Goal: Task Accomplishment & Management: Complete application form

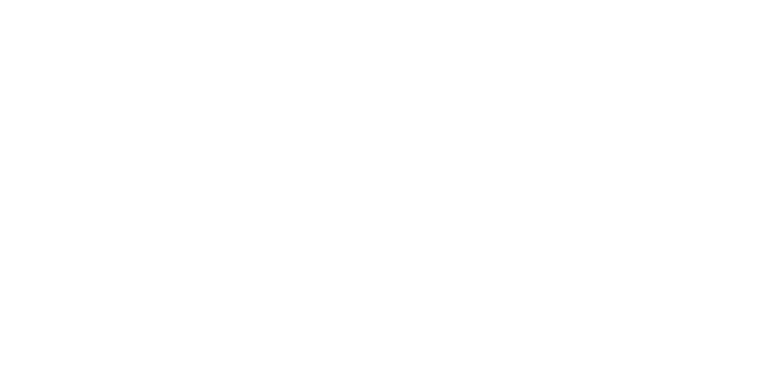
select select "MY"
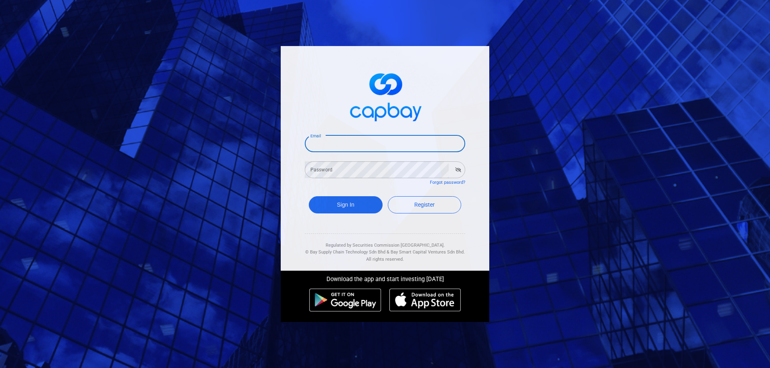
click at [345, 144] on input "Email" at bounding box center [385, 143] width 160 height 17
type input "C"
type input "[EMAIL_ADDRESS][DOMAIN_NAME]"
click at [455, 169] on icon "button" at bounding box center [458, 170] width 6 height 5
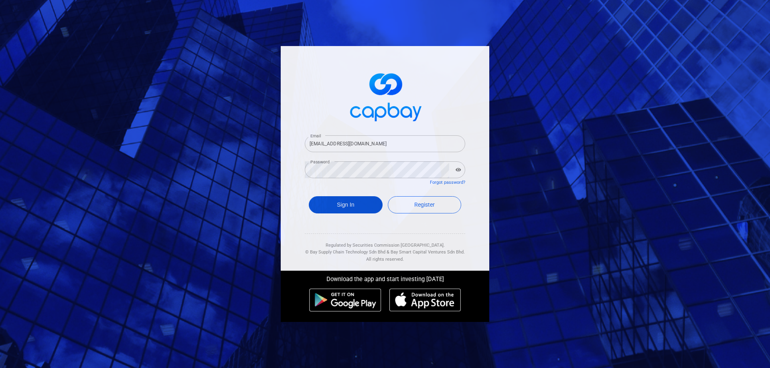
click at [352, 207] on button "Sign In" at bounding box center [346, 204] width 74 height 17
click at [444, 182] on link "Forgot password?" at bounding box center [447, 182] width 35 height 5
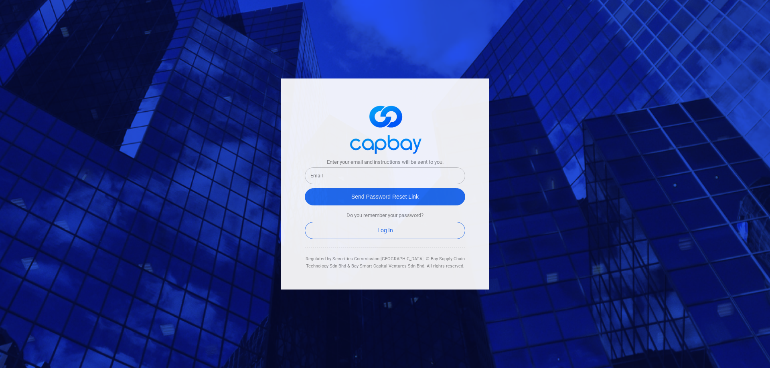
click at [370, 177] on input "text" at bounding box center [385, 176] width 160 height 17
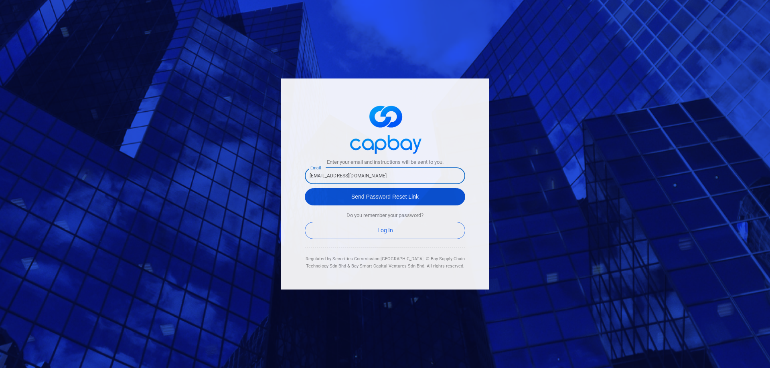
type input "[EMAIL_ADDRESS][DOMAIN_NAME]"
click at [378, 199] on button "Send Password Reset Link" at bounding box center [385, 196] width 160 height 17
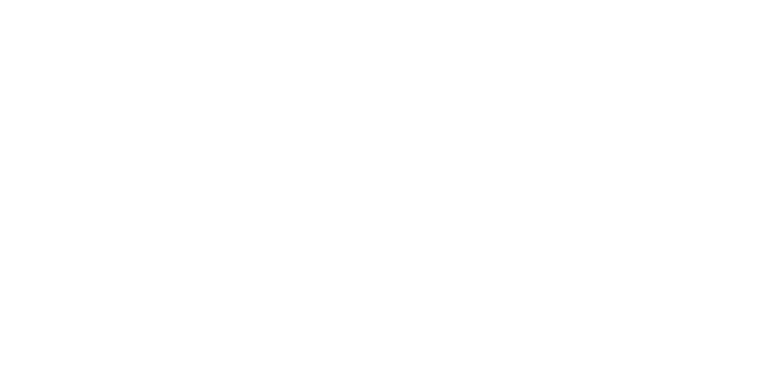
select select "MY"
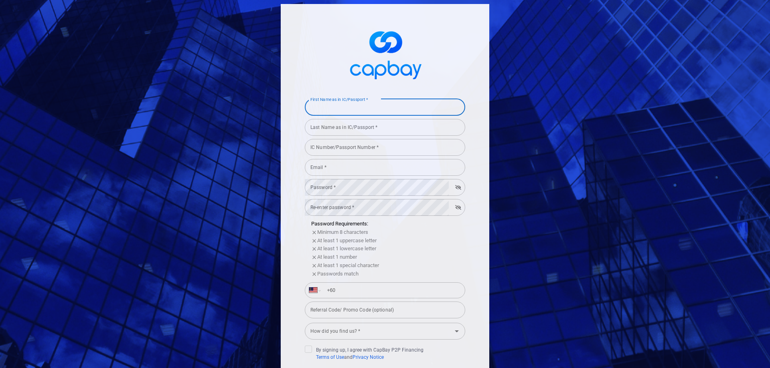
click at [337, 107] on input "First Name as in IC/Passport *" at bounding box center [385, 107] width 160 height 17
type input "[PERSON_NAME]"
click at [336, 128] on input "Last Name as in IC/Passport *" at bounding box center [385, 127] width 160 height 17
type input "CHAN"
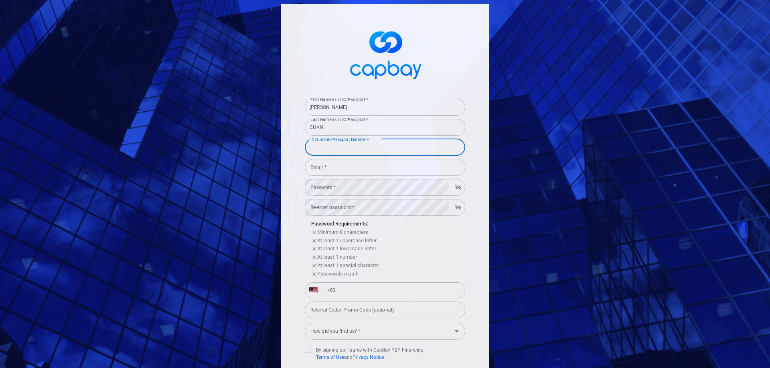
click at [333, 149] on input "IC Number/Passport Number *" at bounding box center [385, 147] width 160 height 17
type input "721030065105"
click at [331, 169] on input "Email *" at bounding box center [385, 167] width 160 height 17
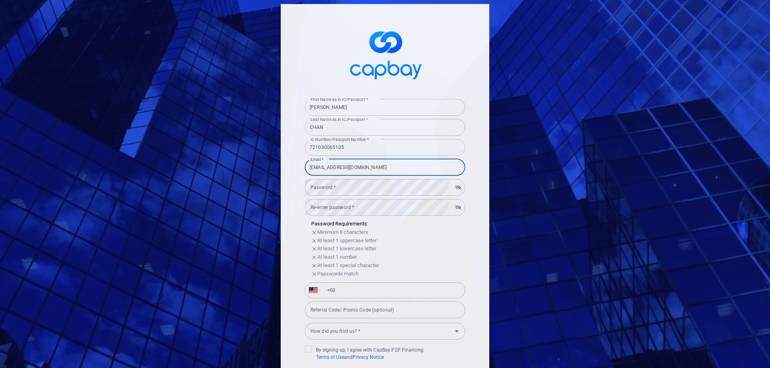
type input "[EMAIL_ADDRESS][DOMAIN_NAME]"
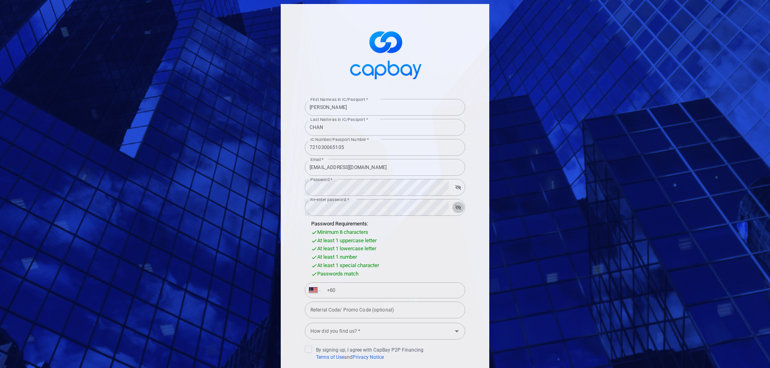
click at [455, 208] on icon "button" at bounding box center [458, 207] width 6 height 5
click at [455, 185] on icon "button" at bounding box center [458, 187] width 6 height 5
click at [455, 224] on div "Password Requirements: Minimum 8 characters At least 1 uppercase letter At leas…" at bounding box center [385, 249] width 160 height 59
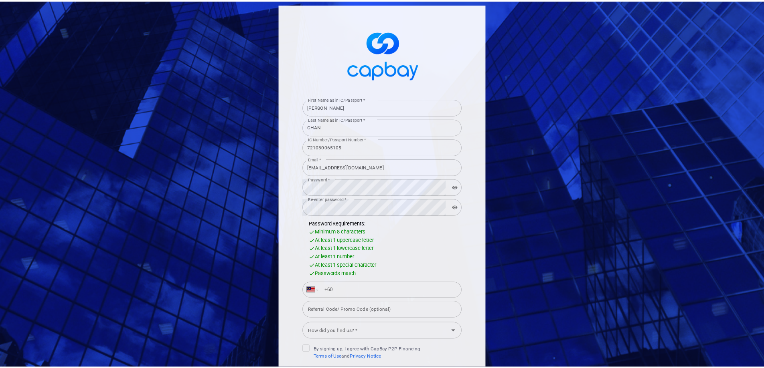
scroll to position [76, 0]
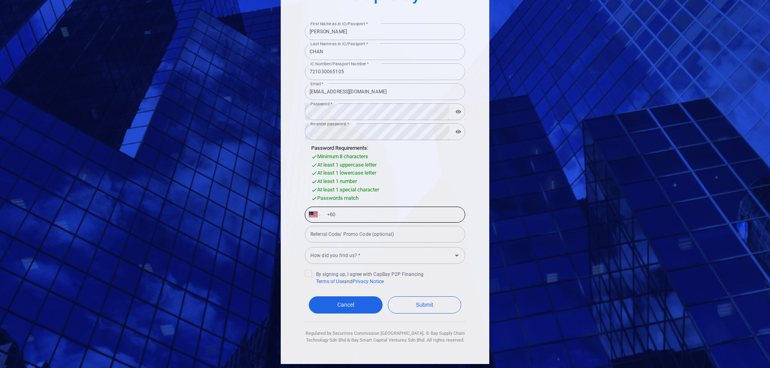
click at [375, 217] on input "+60" at bounding box center [391, 214] width 139 height 13
type input "+60 16 921 5927"
click at [364, 254] on input "How did you find us? *" at bounding box center [378, 255] width 142 height 15
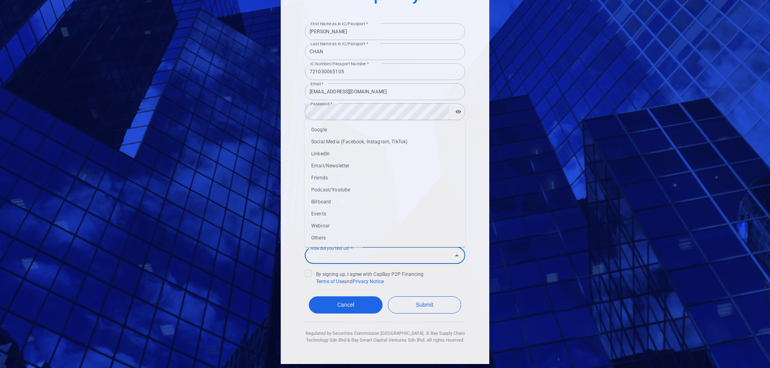
click at [334, 131] on li "Google" at bounding box center [385, 130] width 160 height 12
type input "Google"
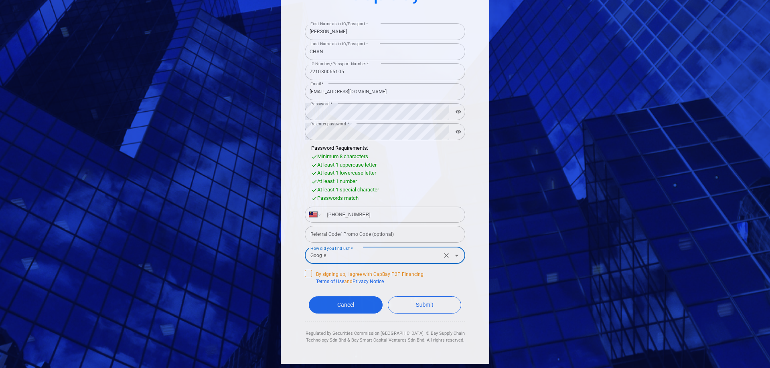
click at [307, 274] on icon at bounding box center [308, 273] width 6 height 6
click at [0, 0] on input "By signing up, I agree with CapBay P2P Financing Terms of Use and Privacy Notice" at bounding box center [0, 0] width 0 height 0
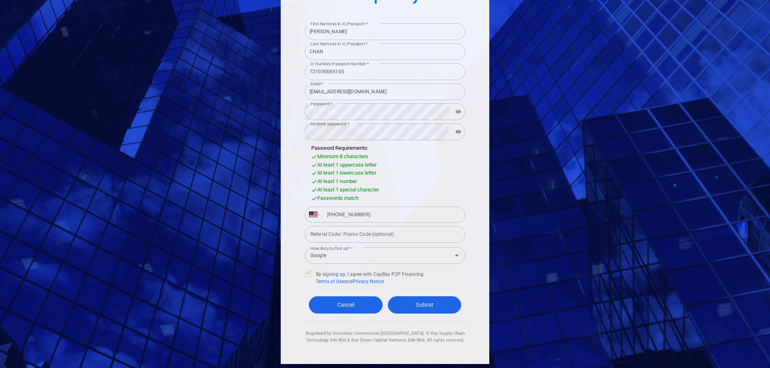
click at [418, 305] on button "Submit" at bounding box center [425, 305] width 74 height 17
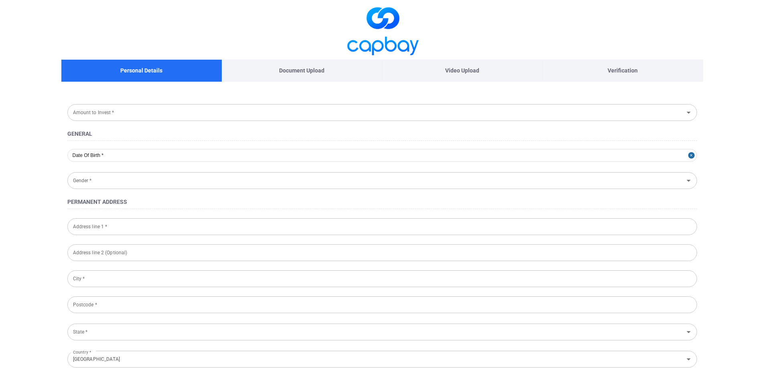
type input "RM 10,000 - RM 30,000"
type input "1972-10-30"
type input "Male"
type input "23 LORONG ALOR AKAR 37"
type input "KUANTAN"
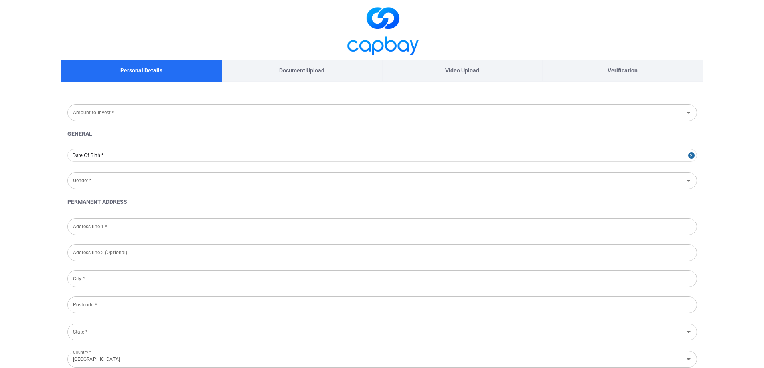
type input "25250"
type input "Pahang"
type input "721030-06-5105"
click at [655, 113] on input "RM 10,000 - RM 30,000" at bounding box center [370, 112] width 601 height 15
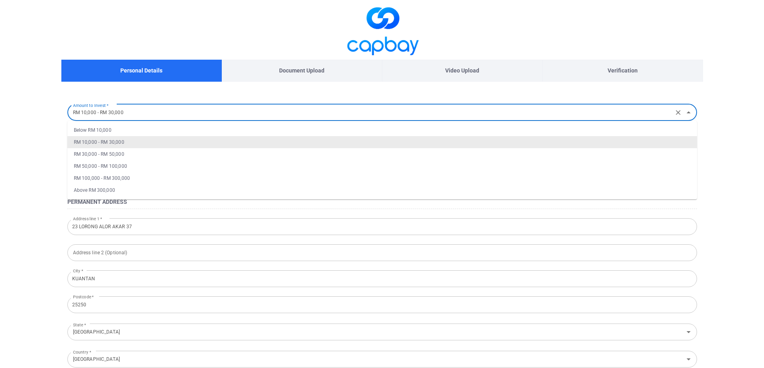
click at [655, 113] on input "RM 10,000 - RM 30,000" at bounding box center [370, 112] width 601 height 15
click at [655, 36] on span at bounding box center [381, 30] width 641 height 60
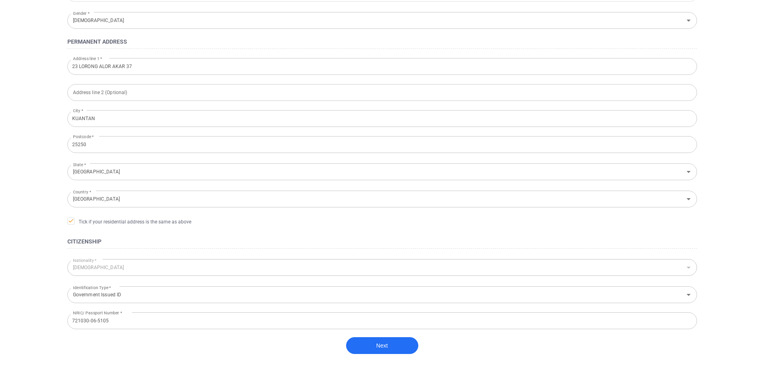
scroll to position [206, 0]
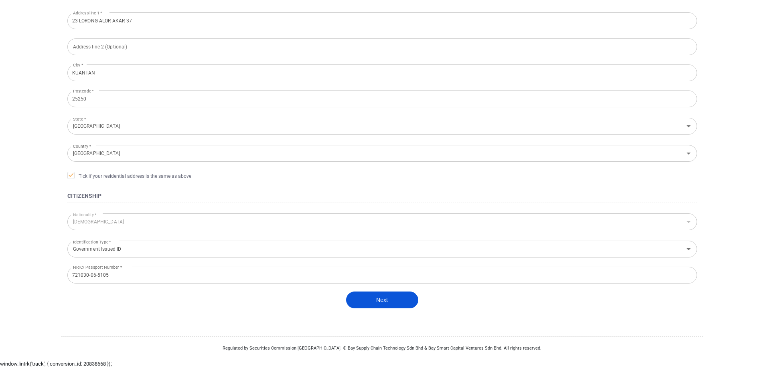
click at [380, 303] on button "Next" at bounding box center [382, 300] width 72 height 17
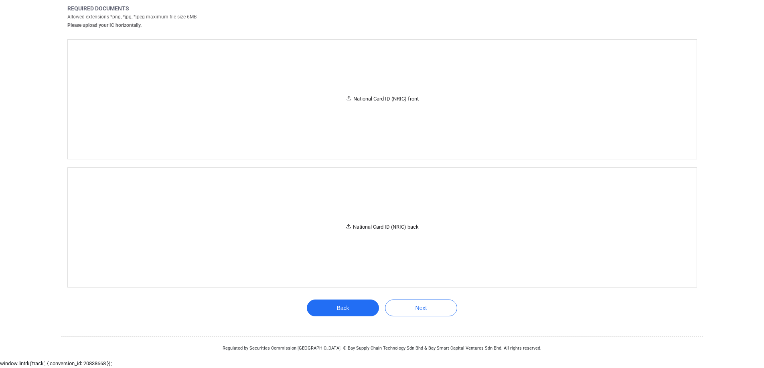
scroll to position [105, 0]
click at [392, 106] on div "National Card ID (NRIC) front" at bounding box center [382, 99] width 629 height 119
click at [388, 101] on div "National Card ID (NRIC) front" at bounding box center [382, 99] width 73 height 8
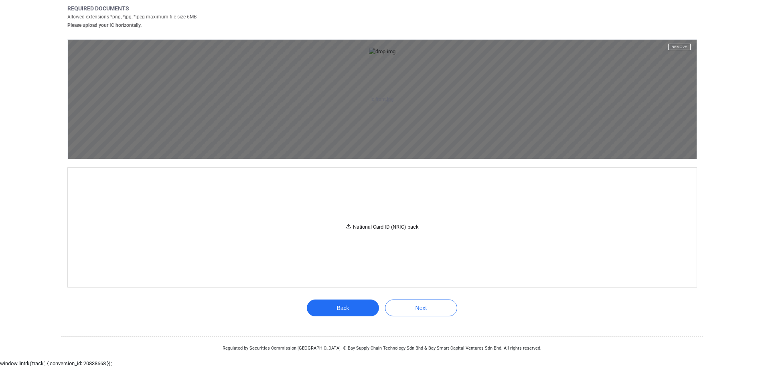
scroll to position [386, 0]
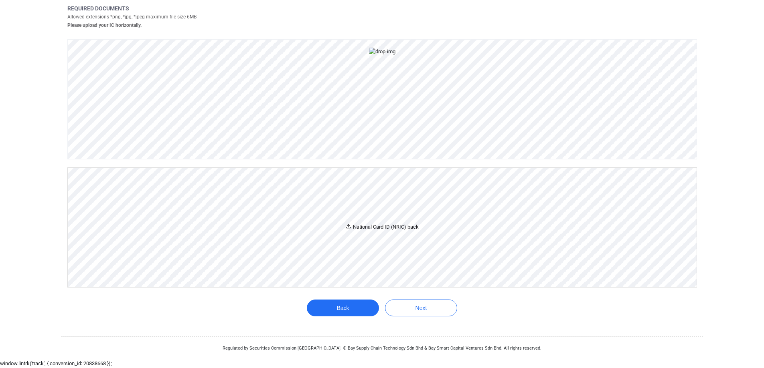
click at [364, 230] on div "National Card ID (NRIC) back" at bounding box center [381, 227] width 73 height 8
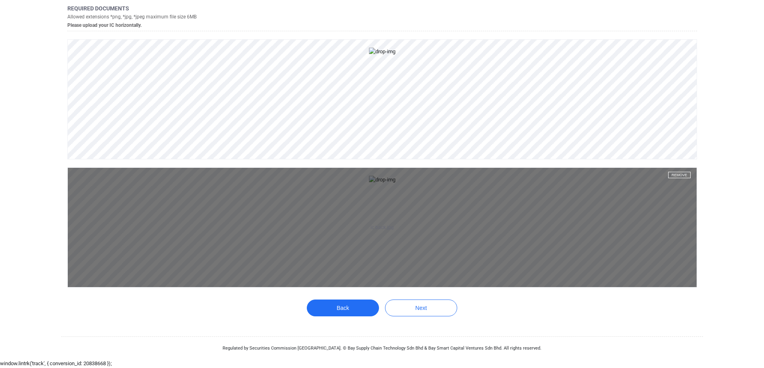
scroll to position [661, 0]
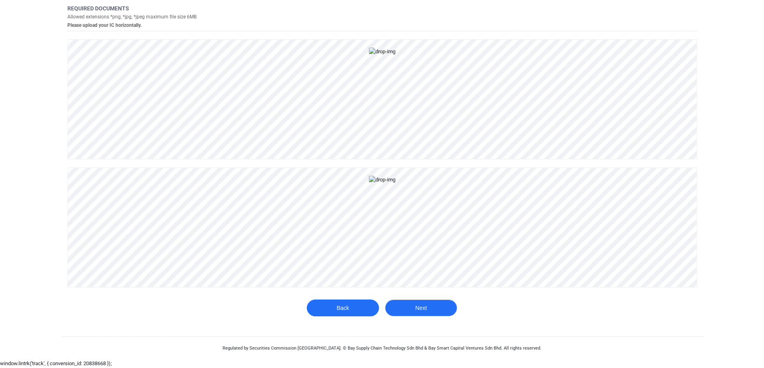
click at [417, 311] on button "Next" at bounding box center [421, 308] width 72 height 17
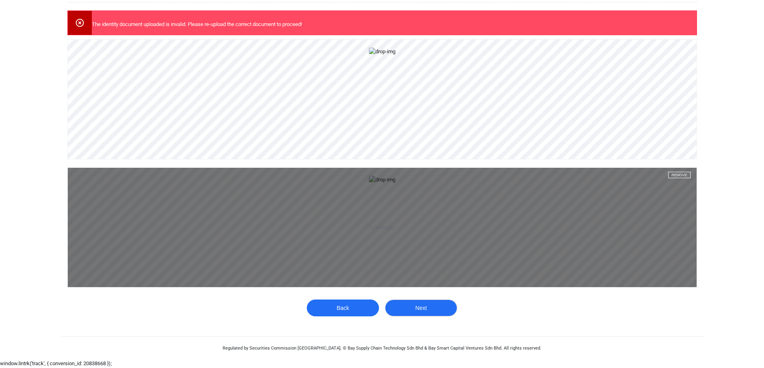
scroll to position [690, 0]
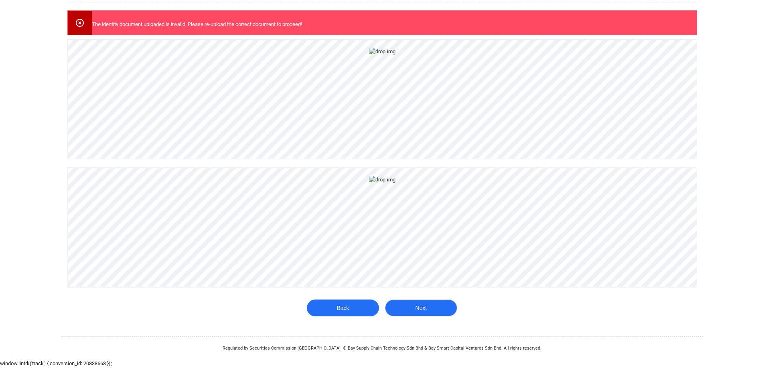
click at [418, 308] on button "Next" at bounding box center [421, 308] width 72 height 17
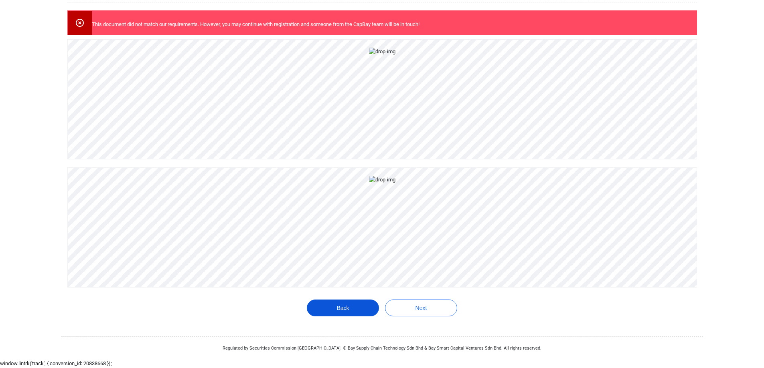
click at [348, 306] on button "Back" at bounding box center [343, 308] width 72 height 17
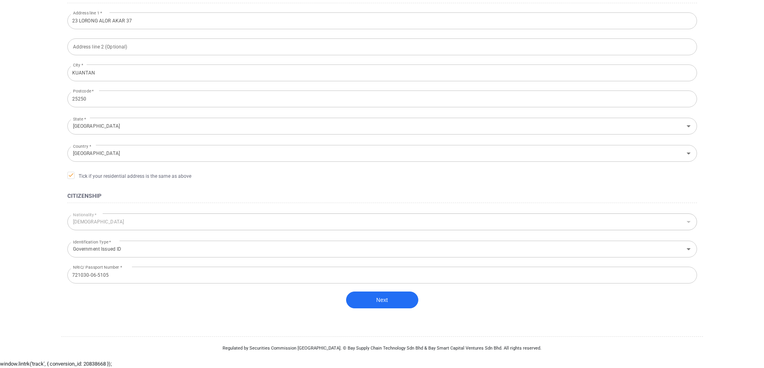
scroll to position [206, 0]
click at [393, 301] on button "Next" at bounding box center [382, 300] width 72 height 17
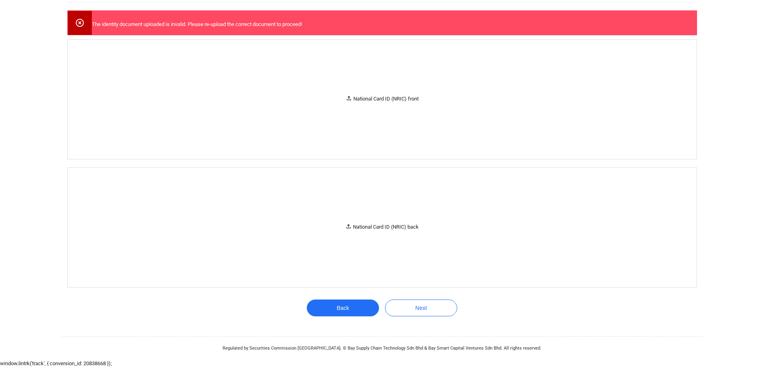
scroll to position [134, 0]
click at [394, 99] on div "National Card ID (NRIC) front" at bounding box center [382, 99] width 73 height 8
click at [385, 232] on div "National Card ID (NRIC) back" at bounding box center [381, 227] width 73 height 8
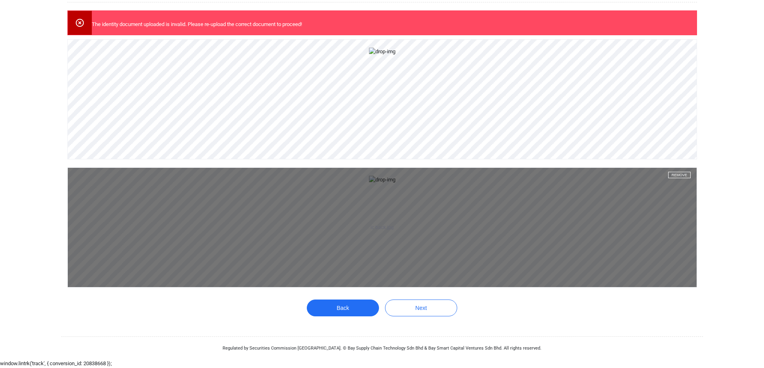
scroll to position [695, 0]
click at [536, 168] on aside "ic back.jpg Remove" at bounding box center [382, 227] width 629 height 119
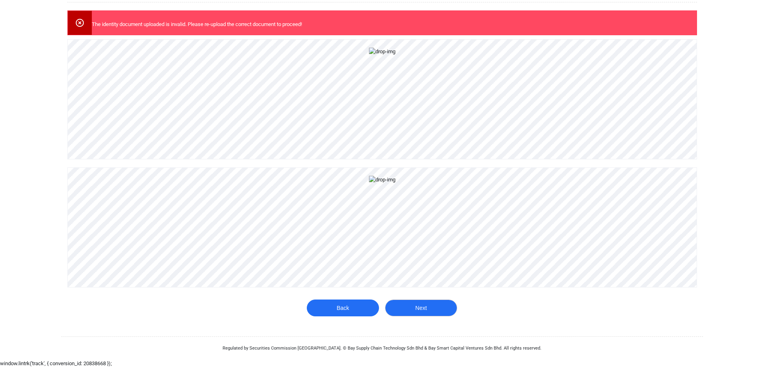
click at [418, 309] on button "Next" at bounding box center [421, 308] width 72 height 17
click at [429, 307] on button "Next" at bounding box center [421, 308] width 72 height 17
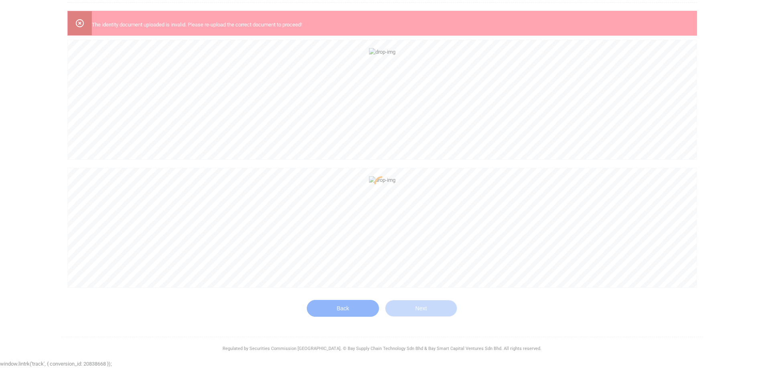
scroll to position [0, 0]
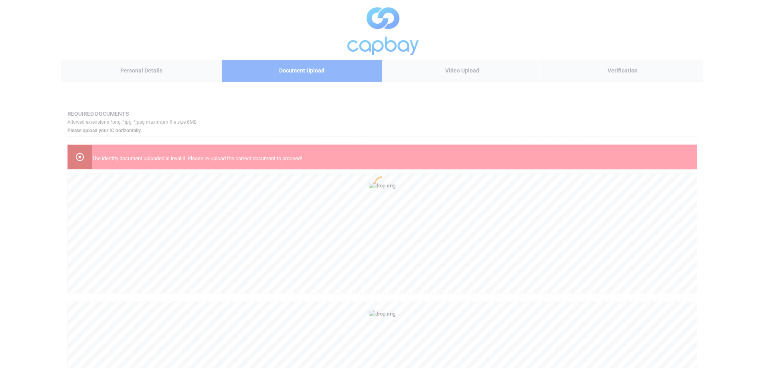
click at [391, 103] on div at bounding box center [382, 184] width 764 height 368
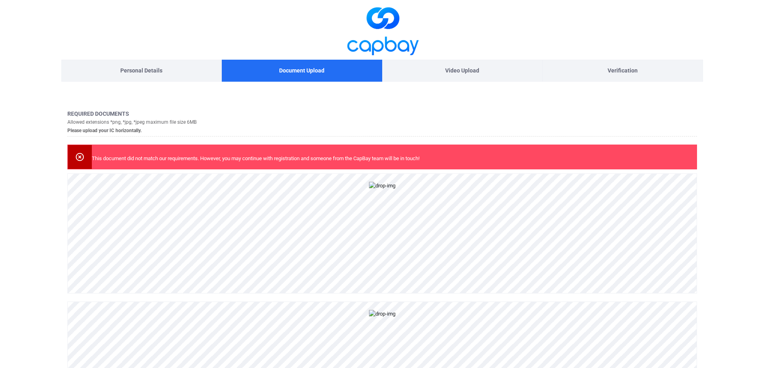
click at [453, 67] on p "Video Upload" at bounding box center [462, 70] width 34 height 9
click at [614, 67] on p "Verification" at bounding box center [622, 70] width 30 height 9
click at [182, 161] on p "This document did not match our requirements. However, you may continue with re…" at bounding box center [255, 159] width 327 height 8
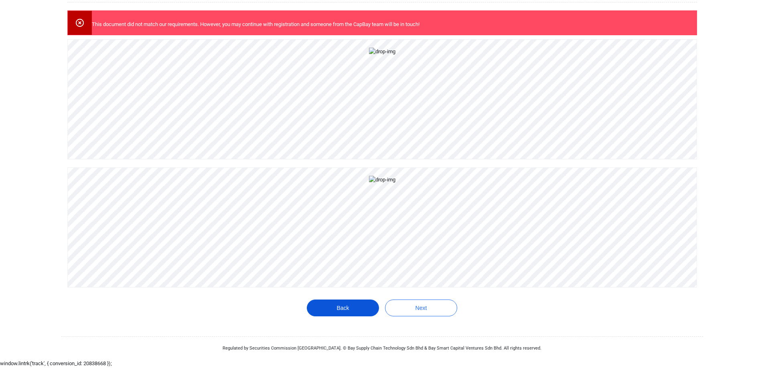
click at [332, 303] on button "Back" at bounding box center [343, 308] width 72 height 17
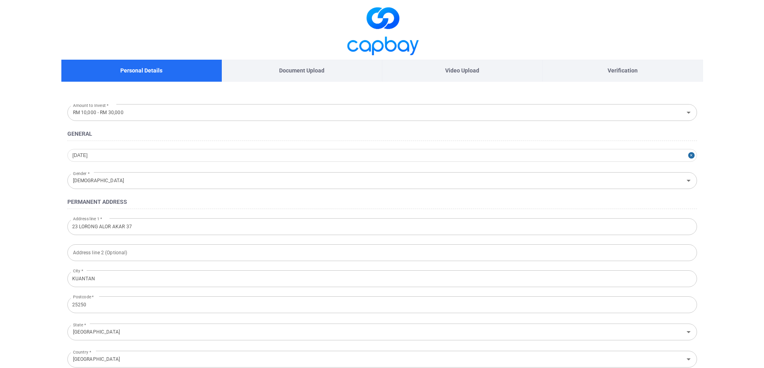
click at [438, 70] on div "Video Upload" at bounding box center [462, 71] width 160 height 22
